Goal: Task Accomplishment & Management: Use online tool/utility

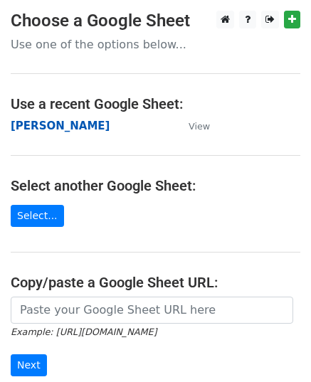
click at [31, 120] on strong "[PERSON_NAME]" at bounding box center [60, 126] width 99 height 13
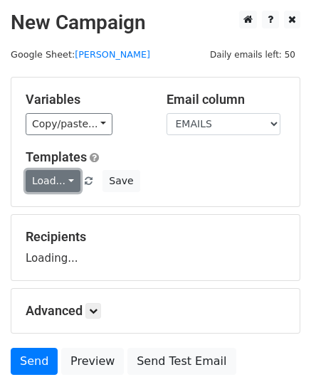
click at [66, 191] on link "Load..." at bounding box center [53, 181] width 55 height 22
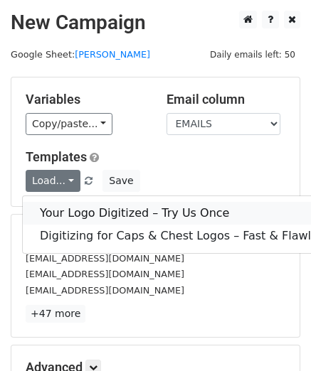
click at [102, 213] on link "Your Logo Digitized – Try Us Once" at bounding box center [217, 213] width 389 height 23
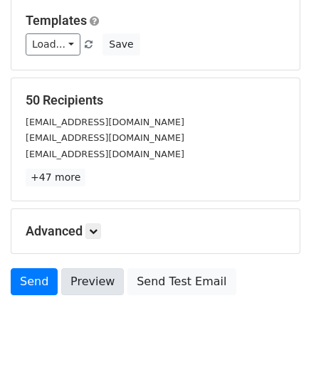
scroll to position [168, 0]
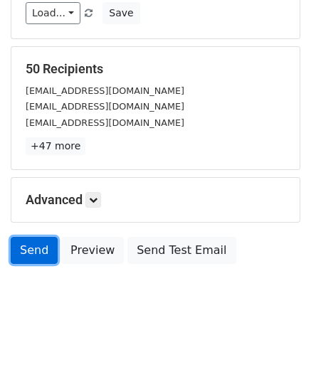
click at [45, 240] on link "Send" at bounding box center [34, 250] width 47 height 27
